Goal: Task Accomplishment & Management: Manage account settings

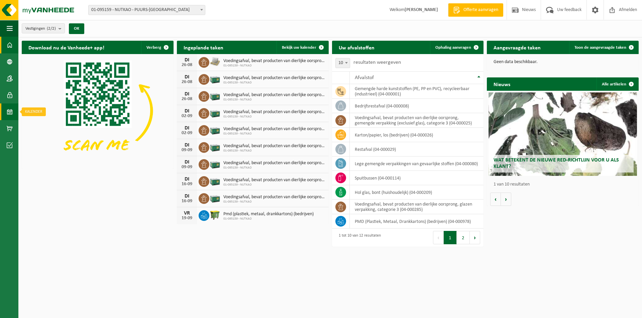
click at [11, 115] on span at bounding box center [10, 112] width 6 height 17
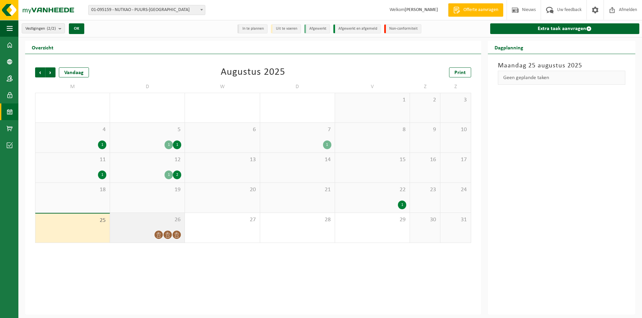
click at [159, 228] on div "26" at bounding box center [147, 228] width 75 height 30
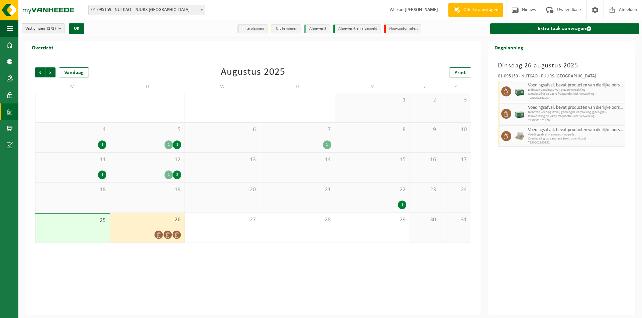
click at [383, 202] on div "1" at bounding box center [372, 205] width 68 height 9
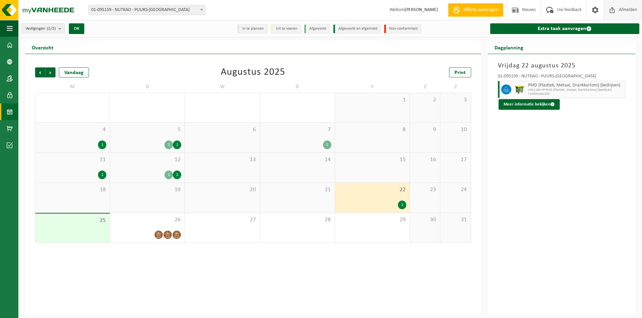
click at [617, 15] on span "Afmelden" at bounding box center [627, 10] width 21 height 20
